Goal: Navigation & Orientation: Find specific page/section

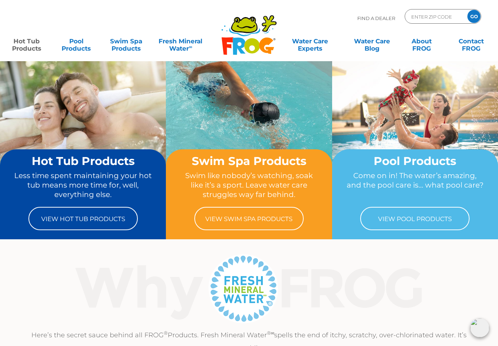
click at [23, 39] on link "Hot Tub Products" at bounding box center [26, 41] width 39 height 15
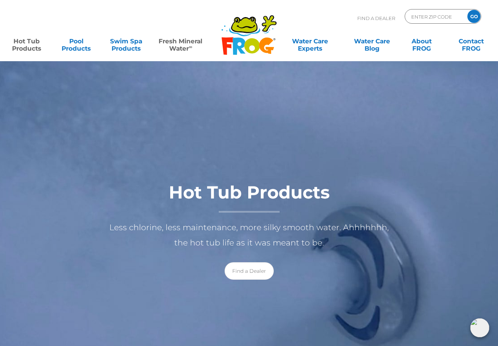
click at [177, 34] on link "Fresh Mineral Water ∞" at bounding box center [180, 41] width 49 height 15
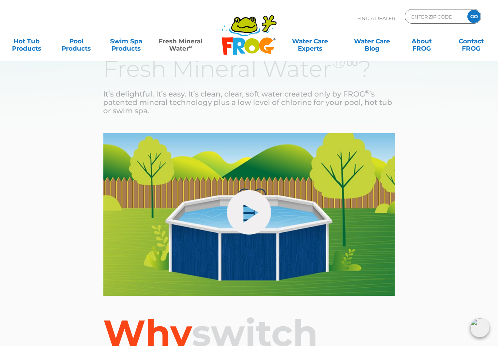
click at [433, 15] on input "ENTER ZIP CODE" at bounding box center [435, 16] width 49 height 11
type input "93449"
click at [477, 17] on input "GO" at bounding box center [474, 16] width 13 height 13
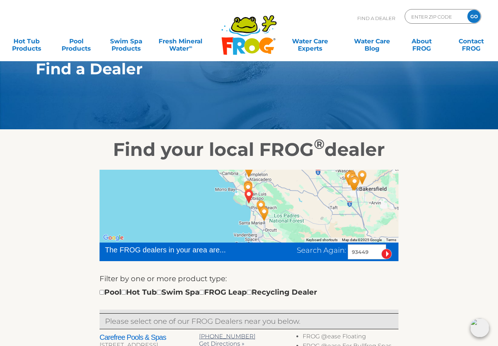
scroll to position [22, 0]
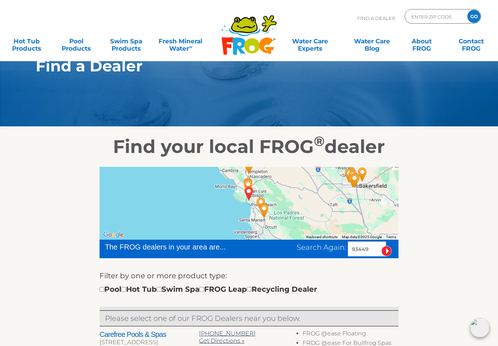
click at [126, 289] on input "checkbox" at bounding box center [123, 289] width 5 height 5
checkbox input "true"
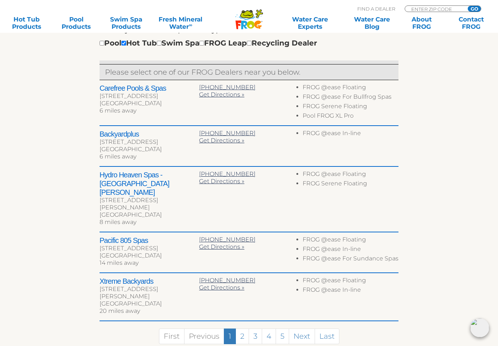
scroll to position [268, 0]
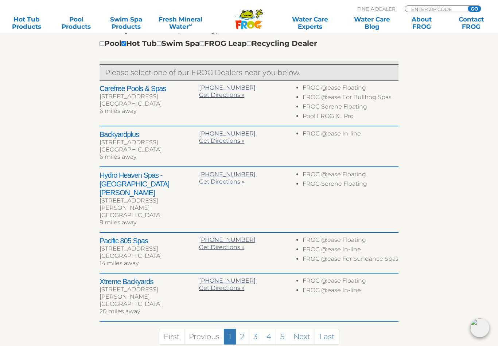
click at [245, 329] on link "2" at bounding box center [242, 337] width 13 height 16
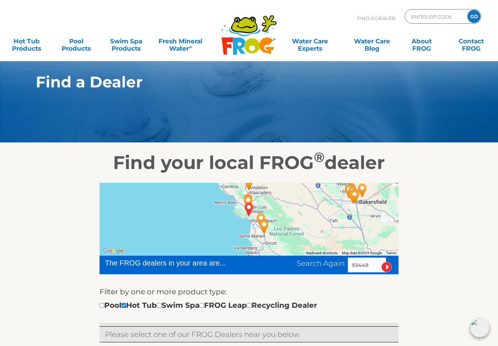
scroll to position [0, 0]
